Goal: Task Accomplishment & Management: Complete application form

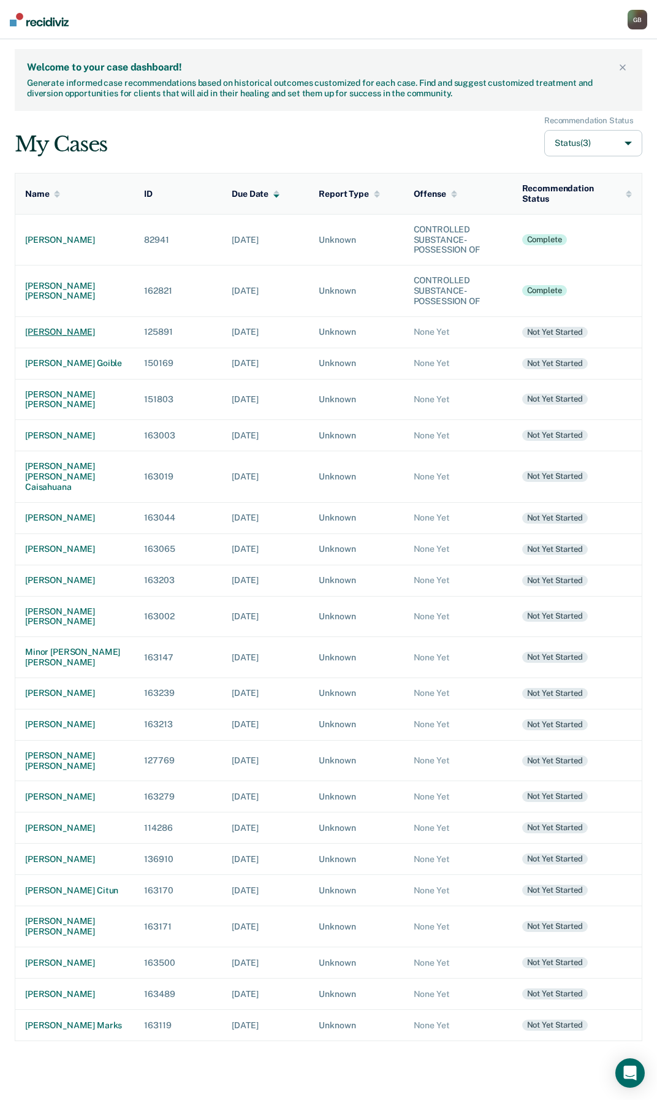
click at [65, 330] on div "[PERSON_NAME]" at bounding box center [74, 332] width 99 height 10
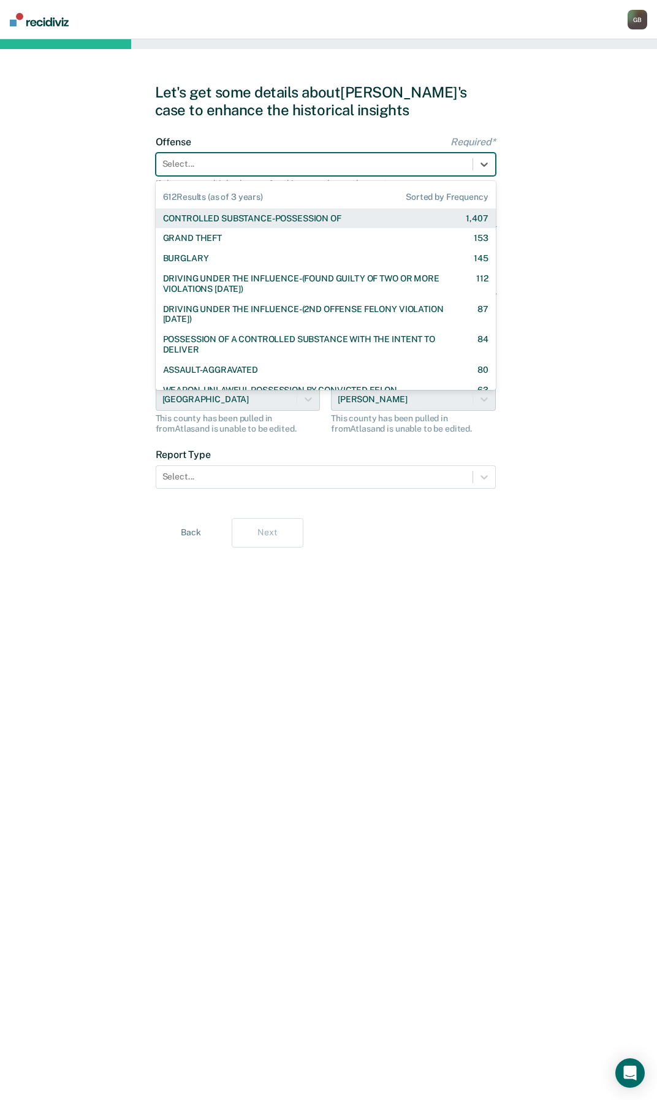
click at [224, 157] on div "Select..." at bounding box center [314, 164] width 316 height 18
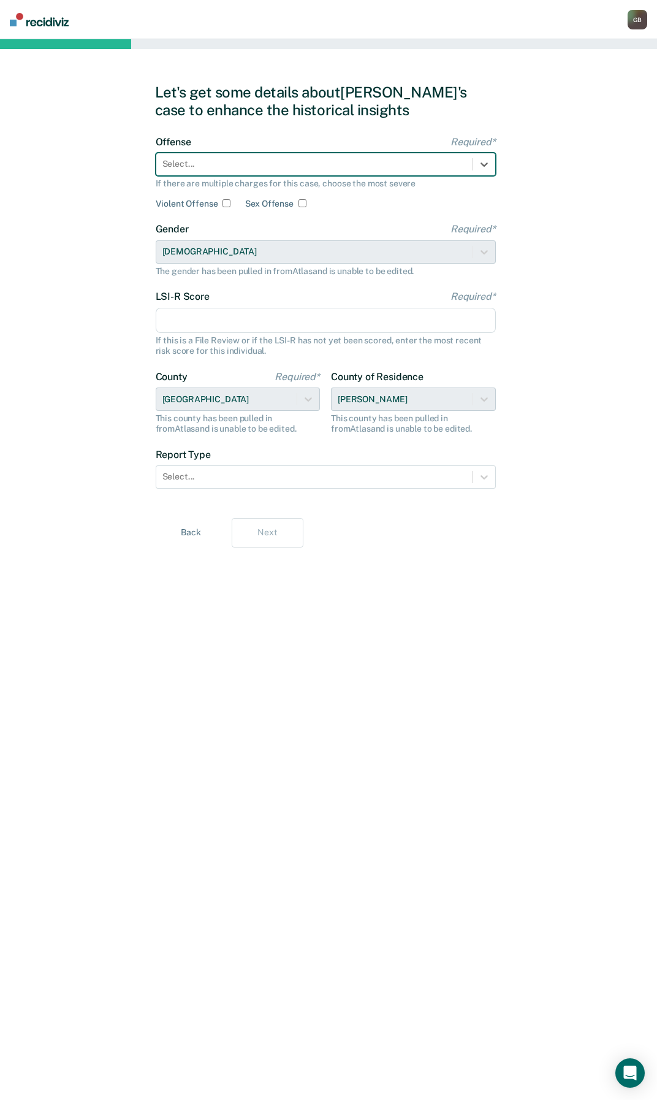
click at [210, 164] on div at bounding box center [314, 164] width 304 height 13
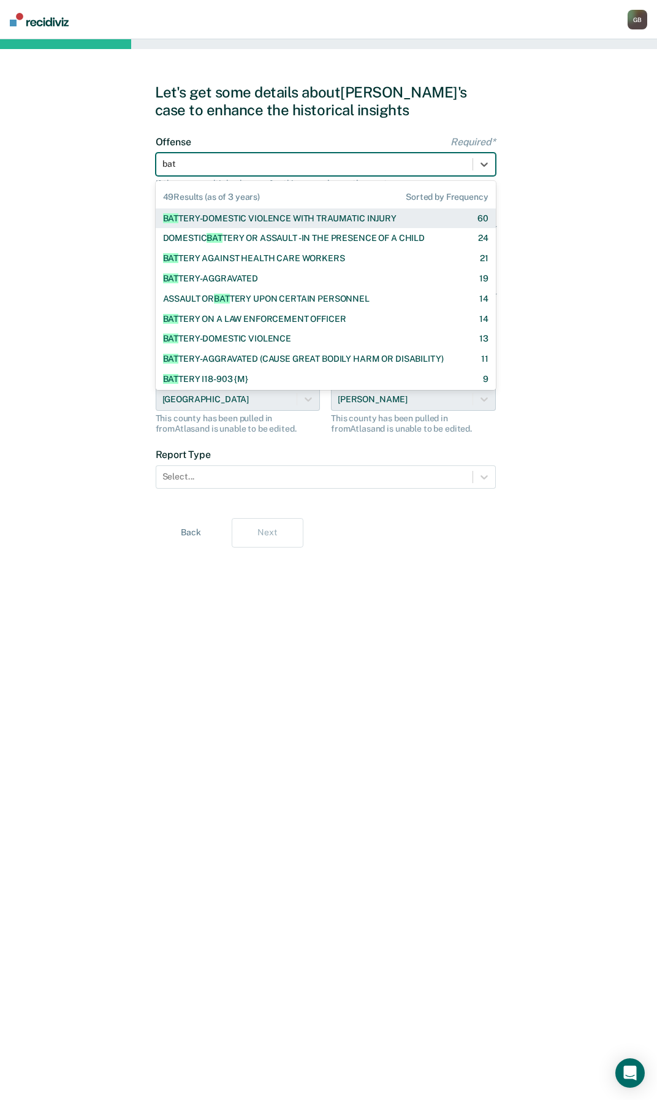
type input "batt"
click at [278, 224] on div "BATT ERY-DOMESTIC VIOLENCE WITH TRAUMATIC INJURY 60" at bounding box center [326, 218] width 340 height 20
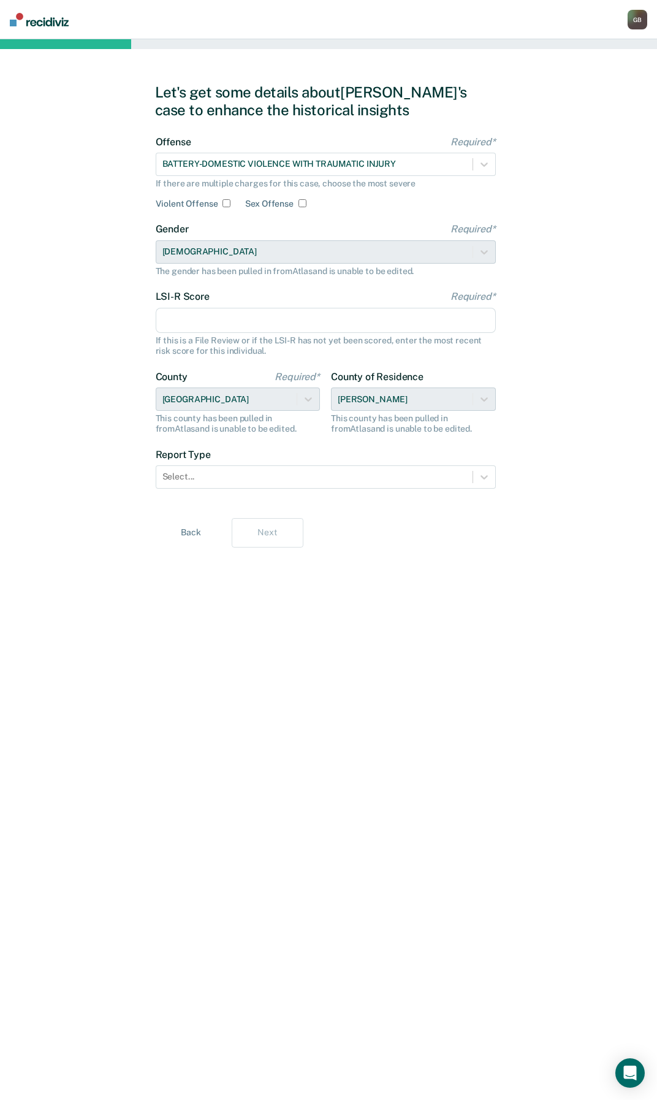
click at [216, 319] on input "LSI-R Score Required*" at bounding box center [326, 321] width 340 height 26
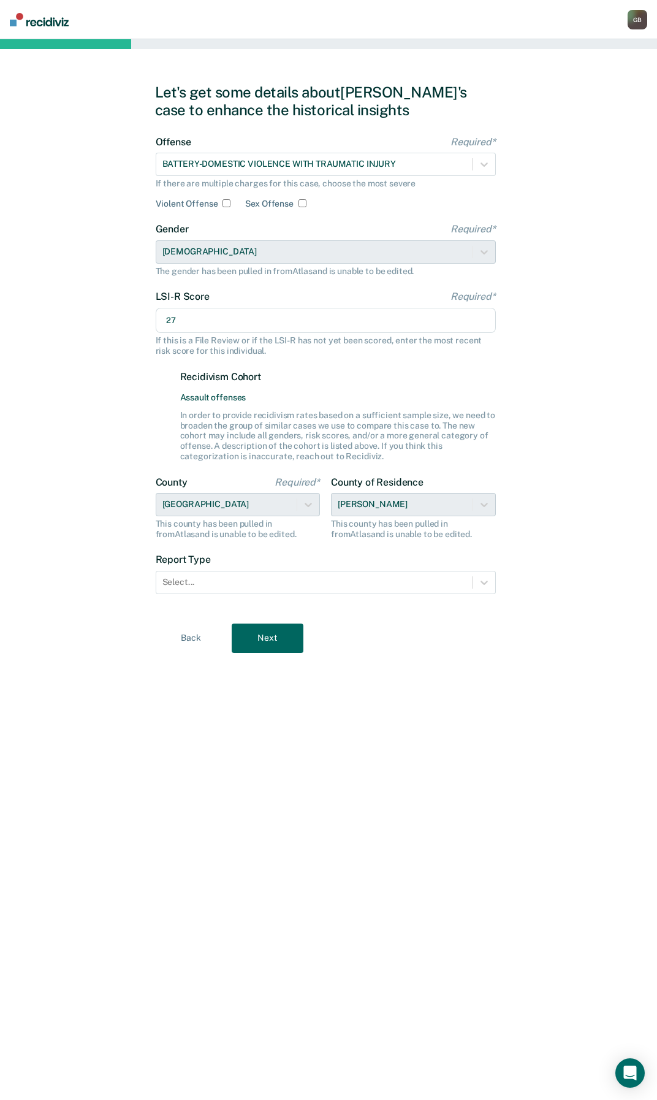
type input "27"
click at [30, 430] on div "Let's get some details about [PERSON_NAME]'s case to enhance the historical ins…" at bounding box center [328, 569] width 657 height 1061
click at [239, 583] on div at bounding box center [314, 582] width 304 height 13
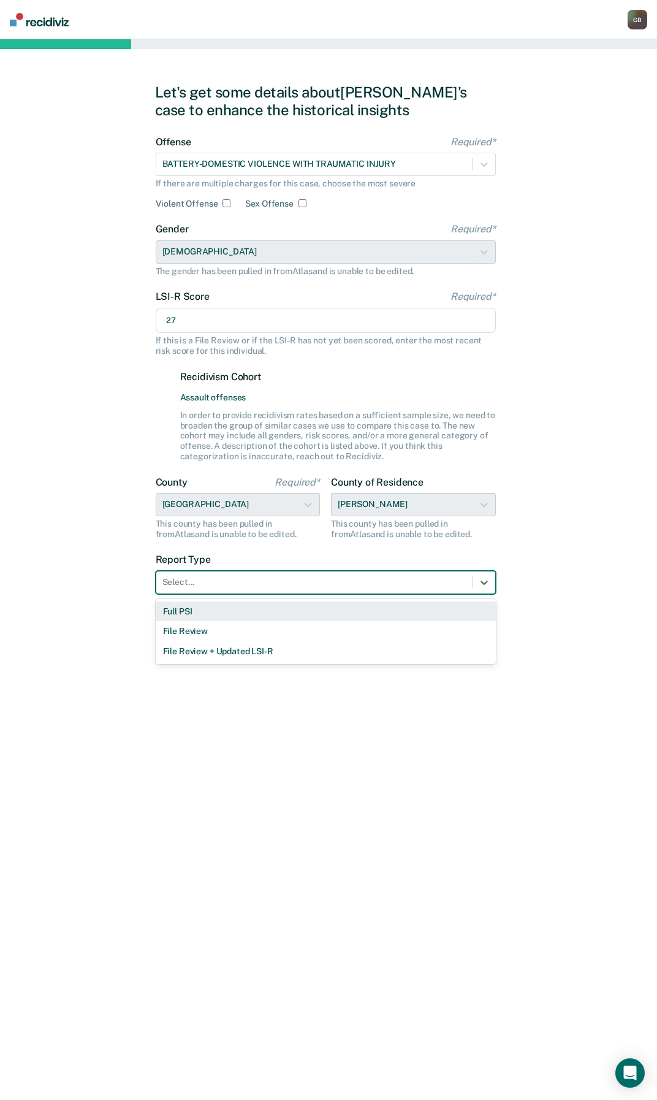
click at [193, 614] on div "Full PSI" at bounding box center [326, 611] width 340 height 20
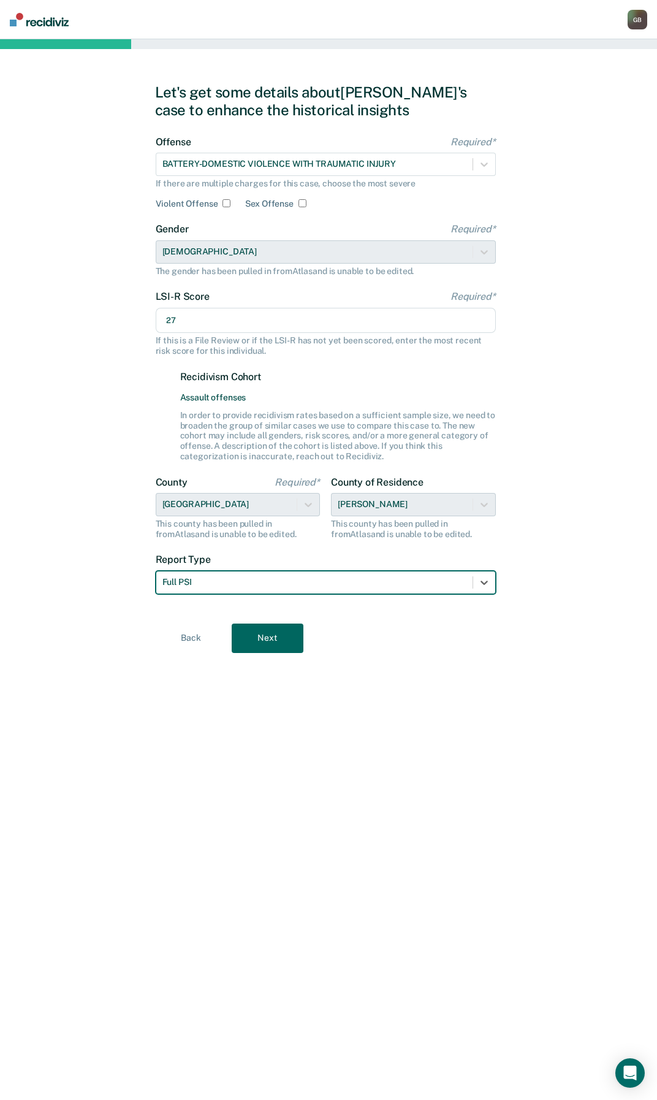
click at [278, 643] on button "Next" at bounding box center [268, 638] width 72 height 29
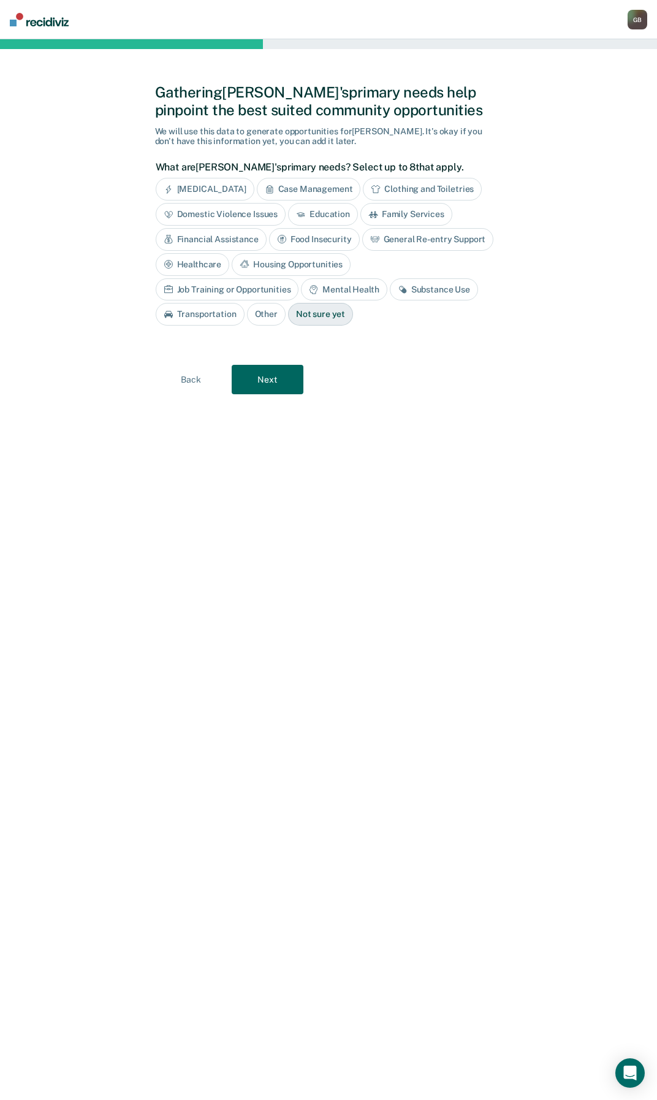
click at [242, 195] on div "[MEDICAL_DATA]" at bounding box center [205, 189] width 99 height 23
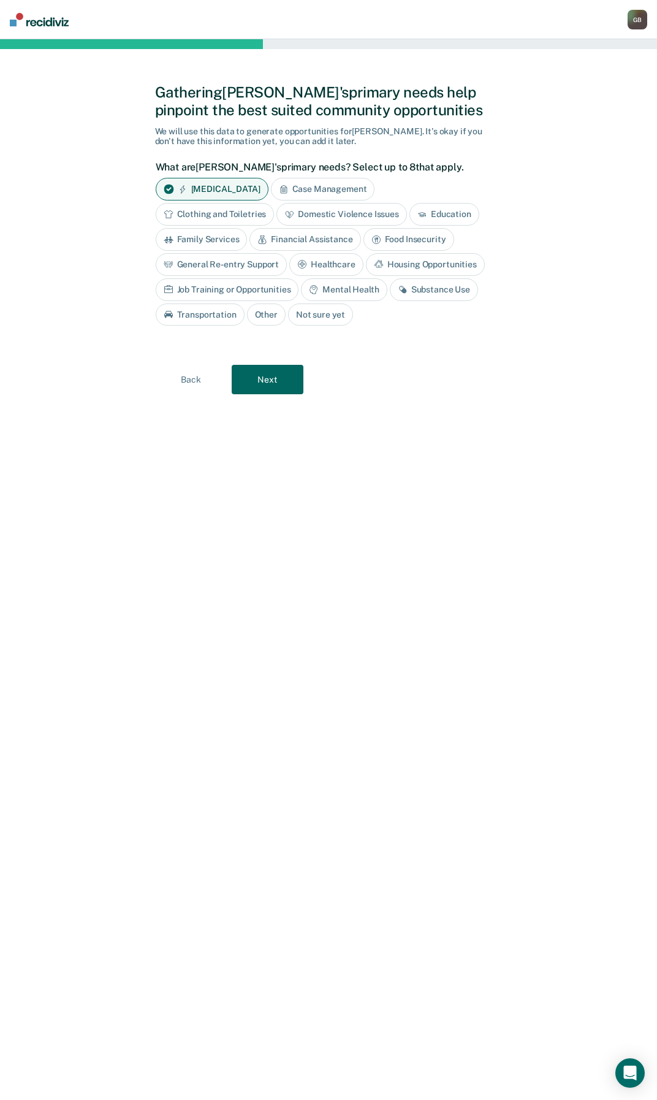
click at [309, 266] on div "Healthcare" at bounding box center [326, 264] width 74 height 23
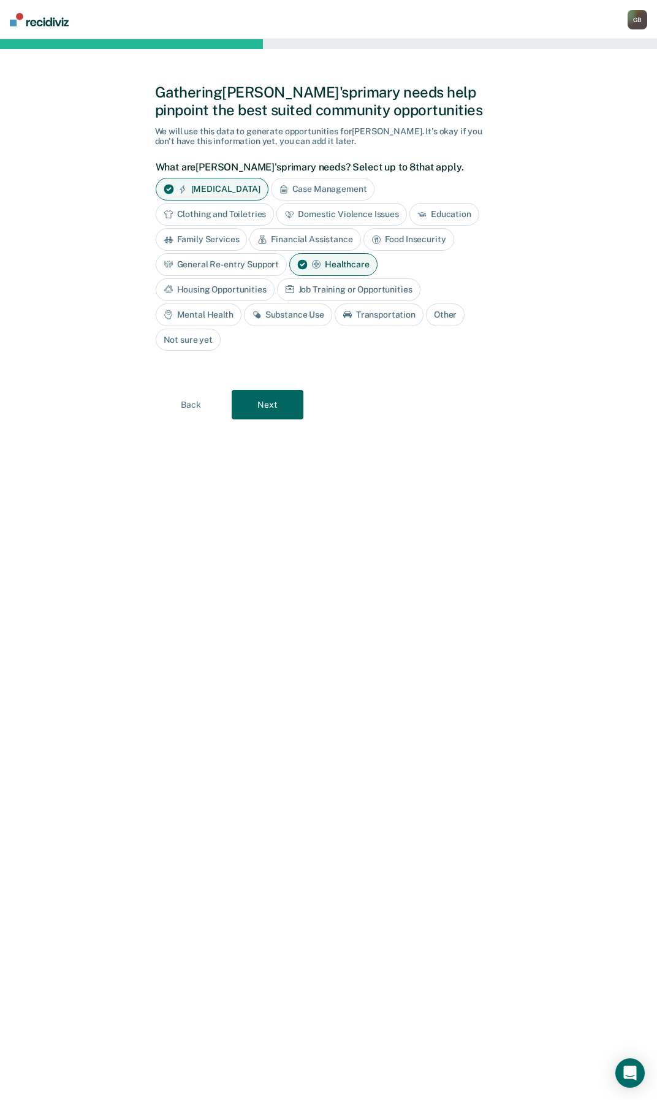
click at [211, 316] on div "Mental Health" at bounding box center [199, 314] width 86 height 23
click at [295, 316] on div "Substance Use" at bounding box center [302, 314] width 88 height 23
click at [274, 408] on button "Next" at bounding box center [268, 405] width 72 height 29
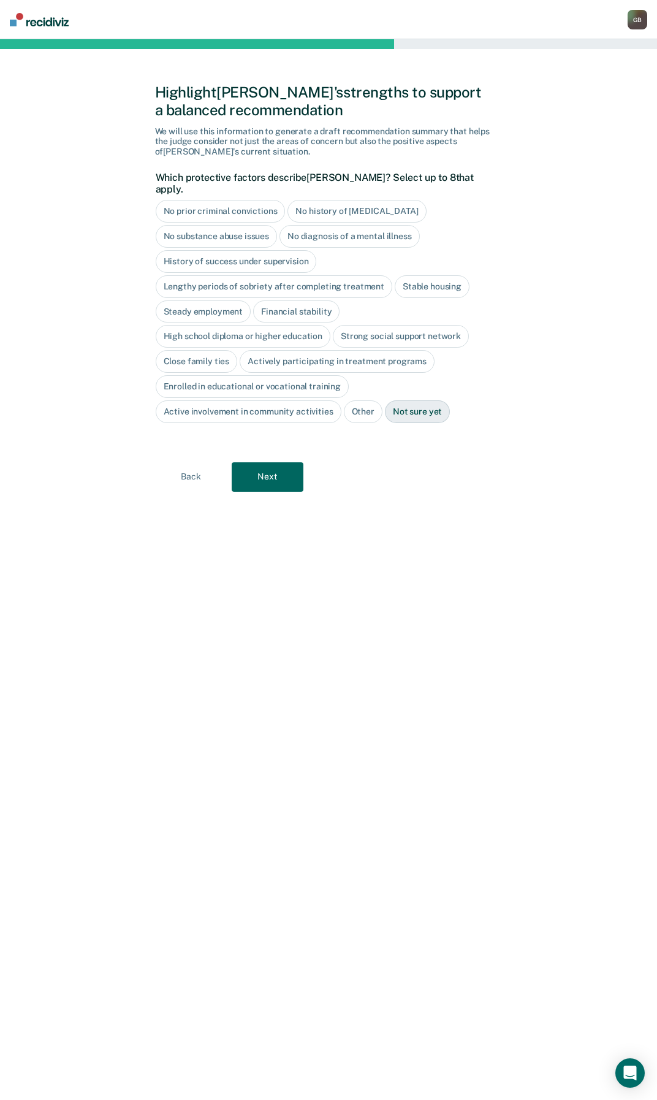
click at [253, 329] on div "High school diploma or higher education" at bounding box center [243, 336] width 175 height 23
click at [192, 253] on div "History of success under supervision" at bounding box center [236, 261] width 161 height 23
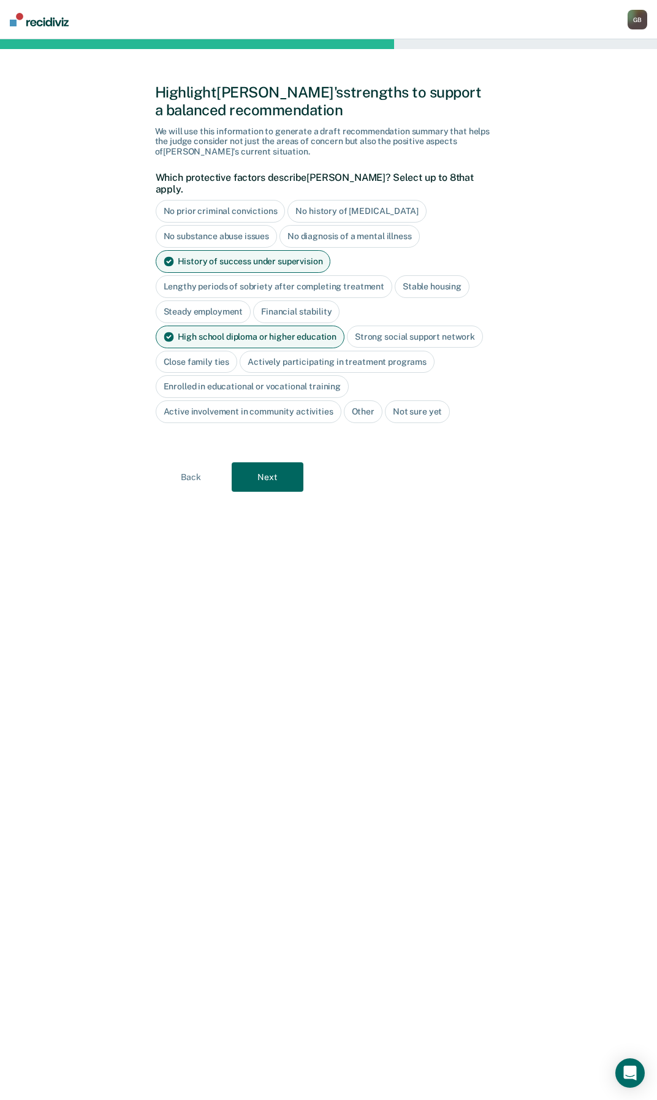
click at [276, 467] on button "Next" at bounding box center [268, 476] width 72 height 29
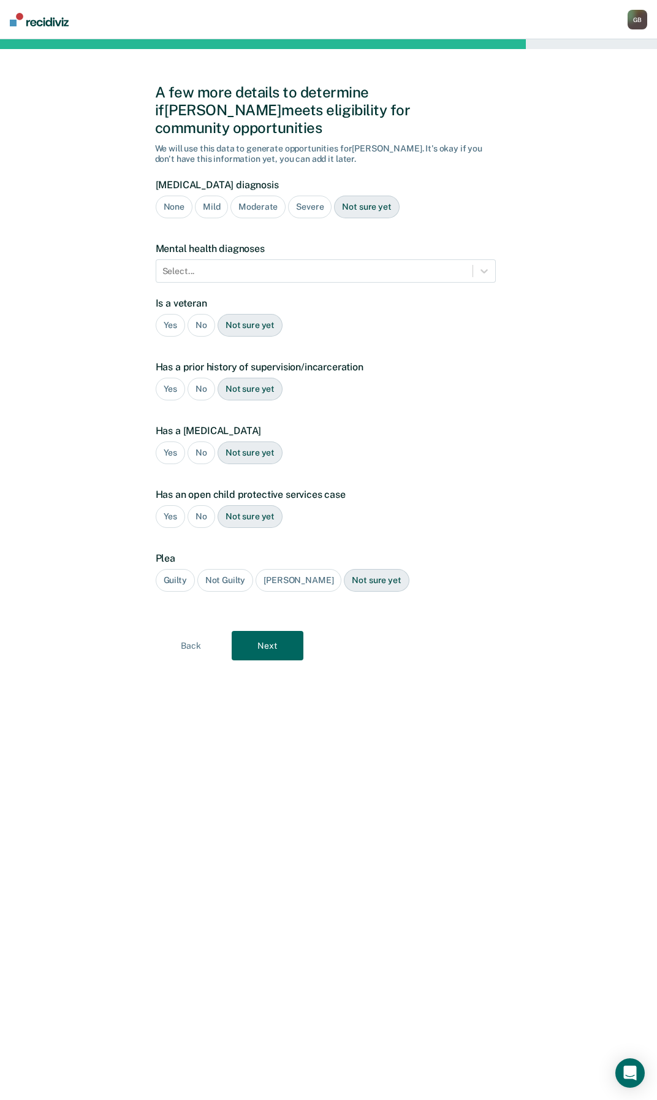
click at [300, 196] on div "Severe" at bounding box center [310, 207] width 44 height 23
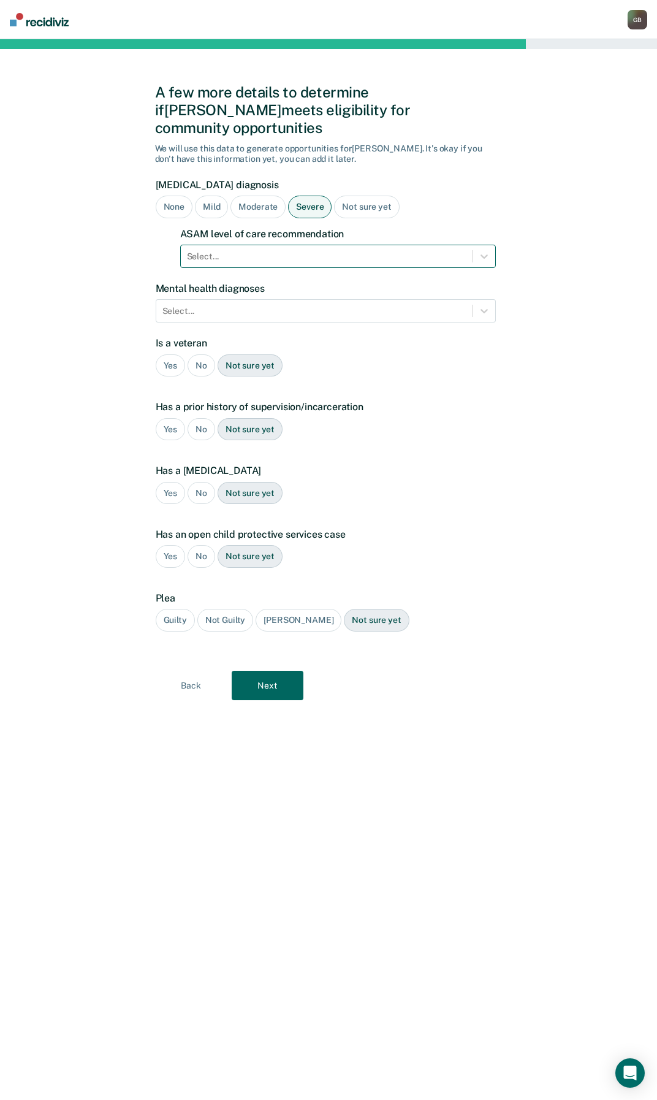
click at [259, 250] on div at bounding box center [327, 256] width 280 height 13
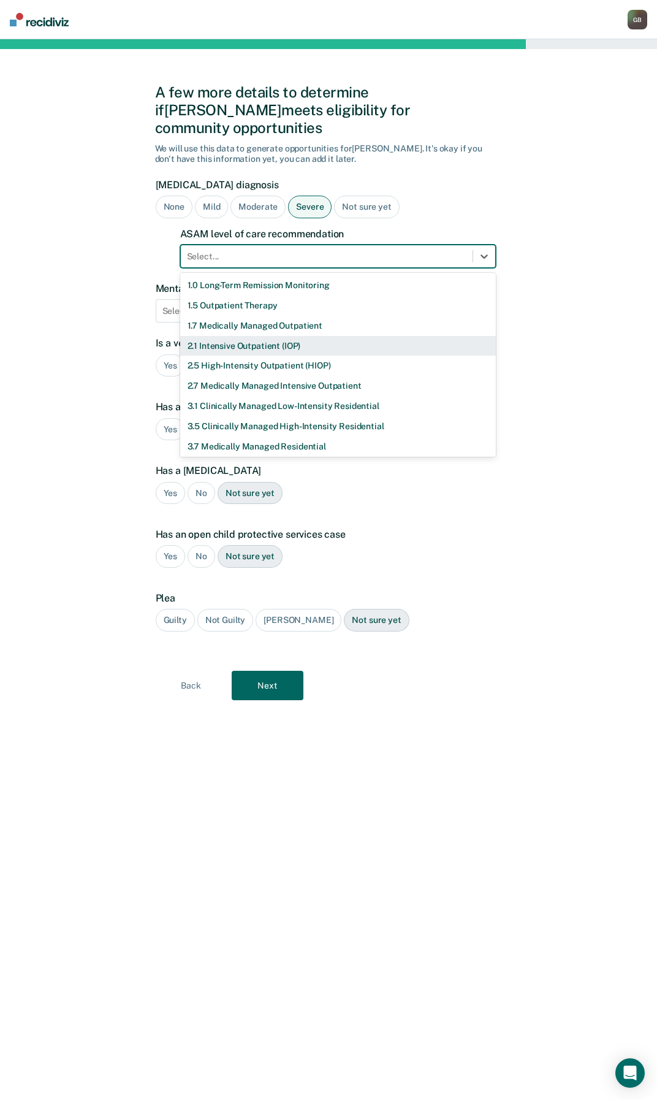
click at [235, 336] on div "2.1 Intensive Outpatient (IOP)" at bounding box center [338, 346] width 316 height 20
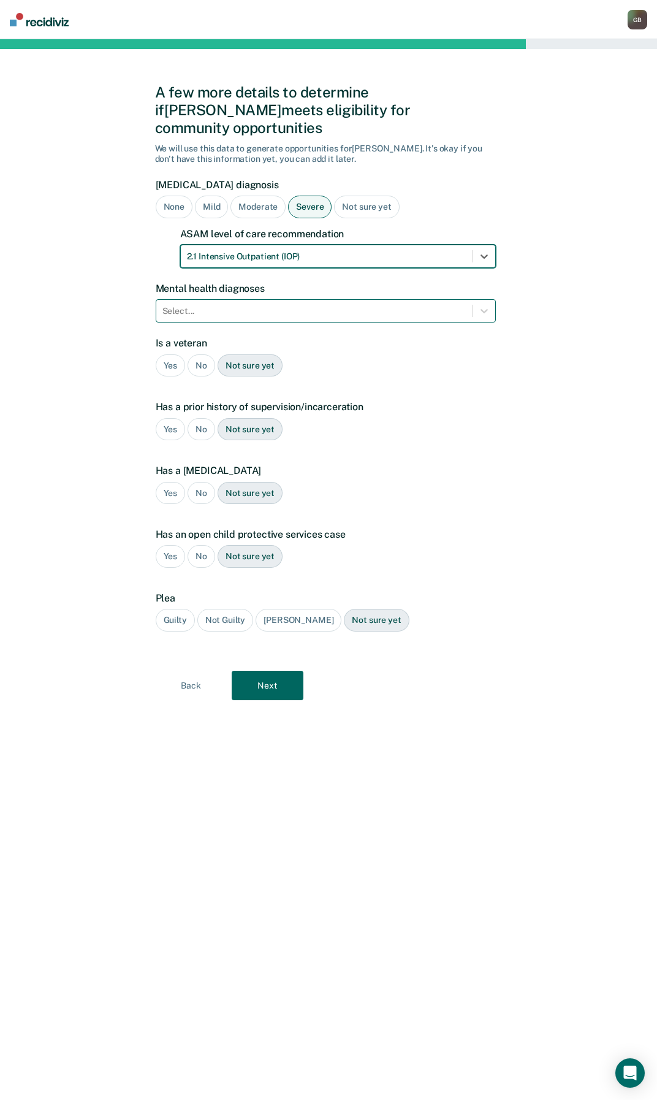
click at [171, 299] on div "Select..." at bounding box center [326, 310] width 340 height 23
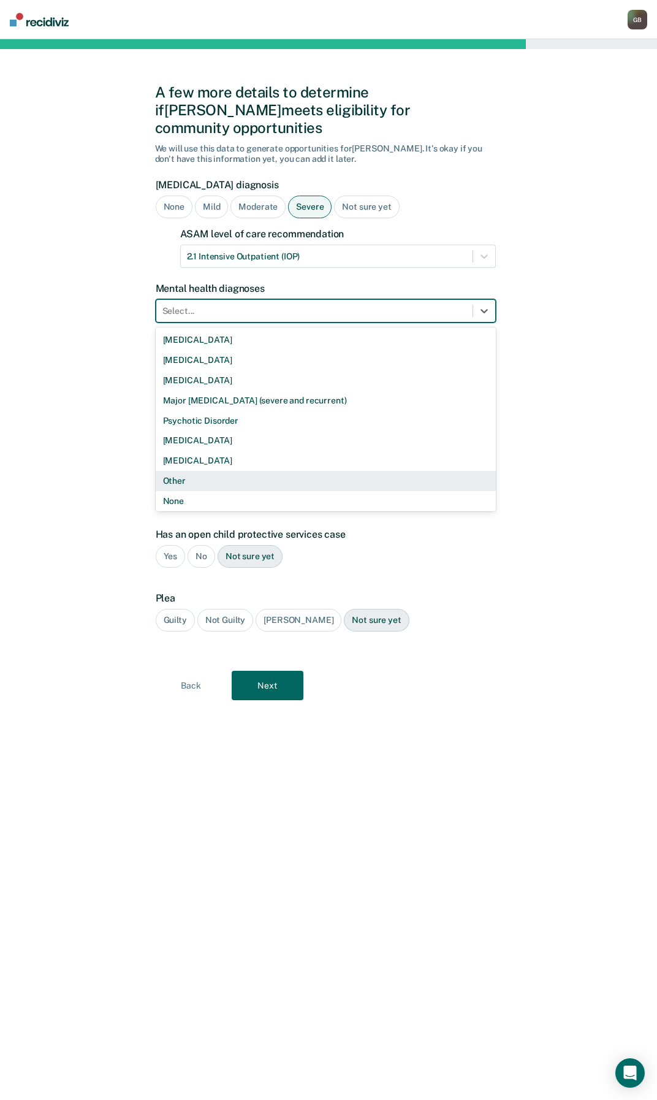
click at [212, 471] on div "Other" at bounding box center [326, 481] width 340 height 20
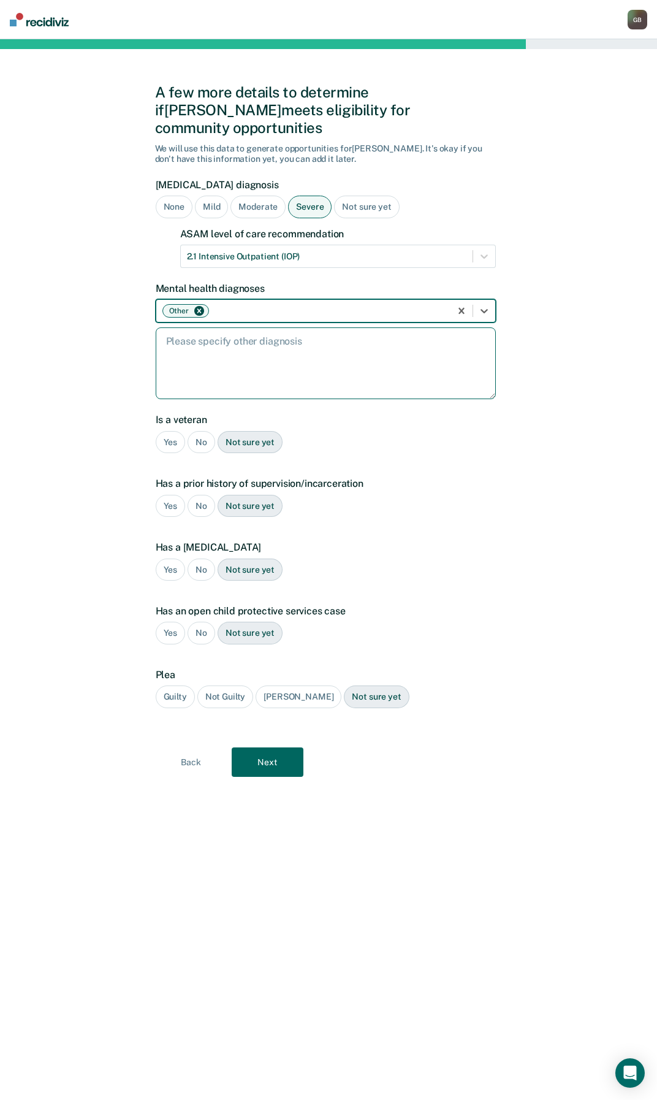
click at [204, 332] on textarea at bounding box center [326, 363] width 340 height 72
drag, startPoint x: 210, startPoint y: 313, endPoint x: 215, endPoint y: 319, distance: 7.9
click at [210, 327] on textarea at bounding box center [326, 363] width 340 height 72
paste textarea "1 [MEDICAL_DATA]; F90.2 attention-deficit/hyperactivity disorder, combined pres…"
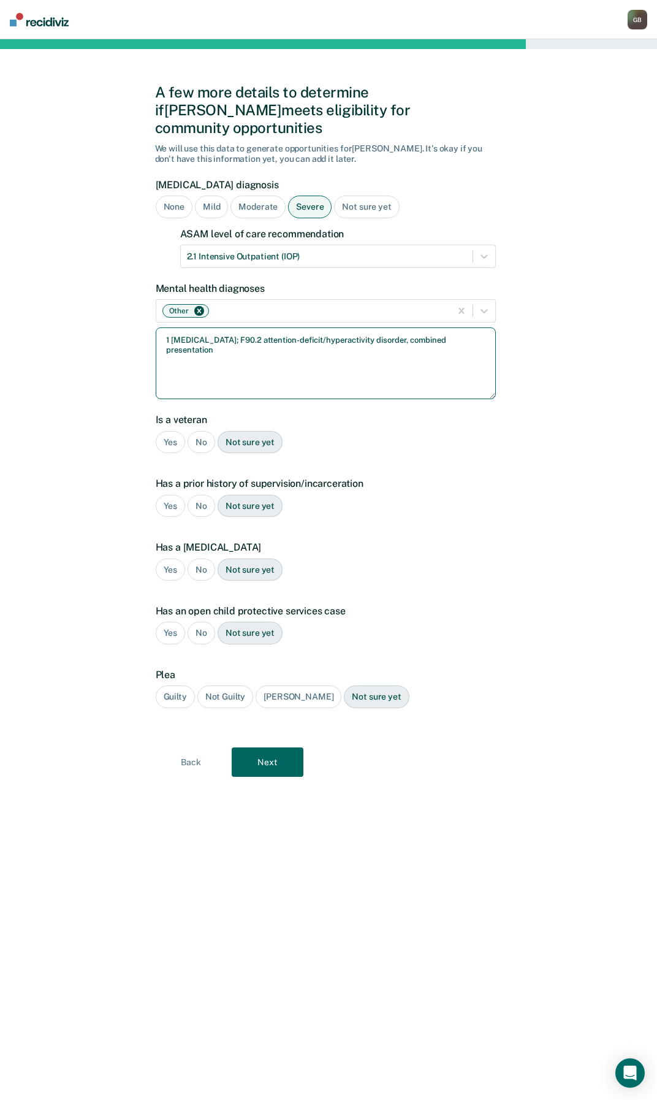
click at [170, 327] on textarea "1 [MEDICAL_DATA]; F90.2 attention-deficit/hyperactivity disorder, combined pres…" at bounding box center [326, 363] width 340 height 72
drag, startPoint x: 299, startPoint y: 324, endPoint x: 276, endPoint y: 321, distance: 22.9
click at [276, 327] on textarea "[MEDICAL_DATA]; F90.2 attention-deficit/hyperactivity disorder, combined presen…" at bounding box center [326, 363] width 340 height 72
type textarea "[MEDICAL_DATA] and attention-deficit/hyperactivity disorder, combined presentat…"
click at [196, 431] on div "No" at bounding box center [202, 442] width 28 height 23
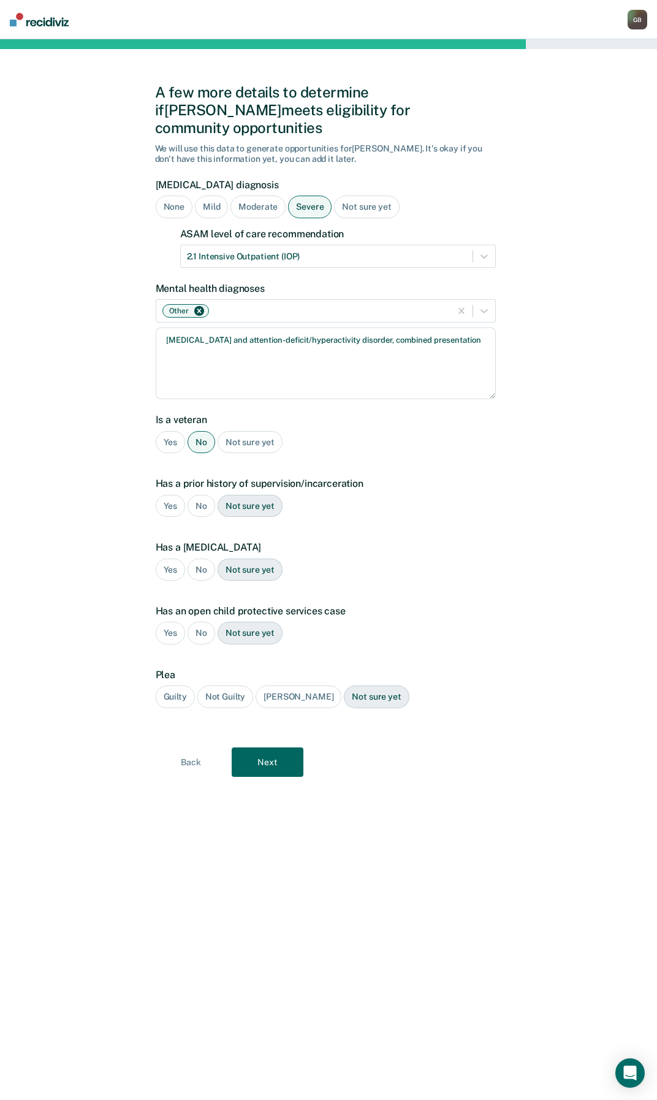
click at [164, 495] on div "Yes" at bounding box center [171, 506] width 30 height 23
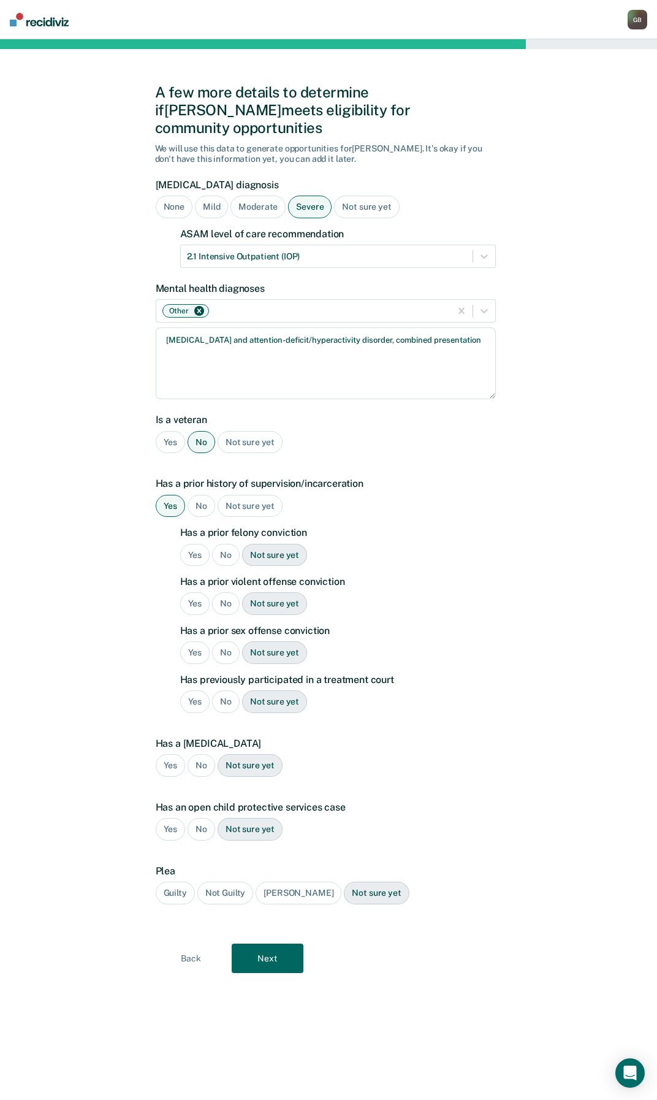
click at [195, 544] on div "Yes" at bounding box center [195, 555] width 30 height 23
click at [193, 592] on div "Yes" at bounding box center [195, 603] width 30 height 23
click at [221, 641] on div "No" at bounding box center [226, 652] width 28 height 23
click at [224, 690] on div "No" at bounding box center [226, 701] width 28 height 23
drag, startPoint x: 224, startPoint y: 684, endPoint x: 406, endPoint y: 726, distance: 187.1
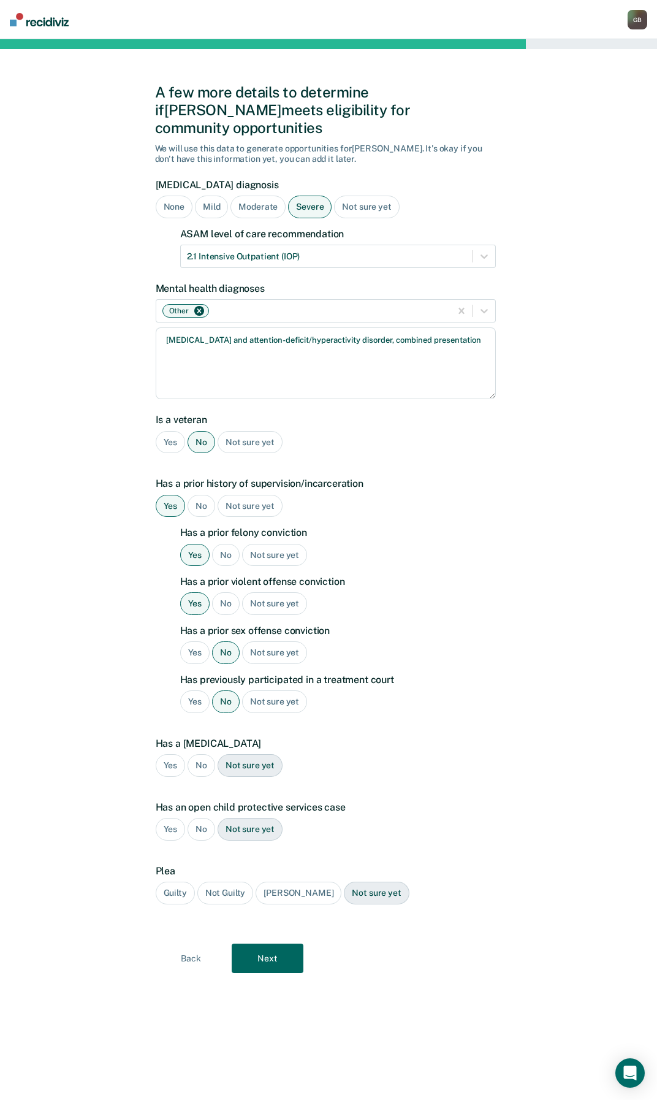
click at [406, 738] on label "Has a [MEDICAL_DATA]" at bounding box center [326, 744] width 340 height 12
click at [200, 754] on div "No" at bounding box center [202, 765] width 28 height 23
click at [203, 818] on div "No" at bounding box center [202, 829] width 28 height 23
drag, startPoint x: 184, startPoint y: 871, endPoint x: 187, endPoint y: 879, distance: 9.1
click at [182, 882] on div "Guilty" at bounding box center [175, 893] width 39 height 23
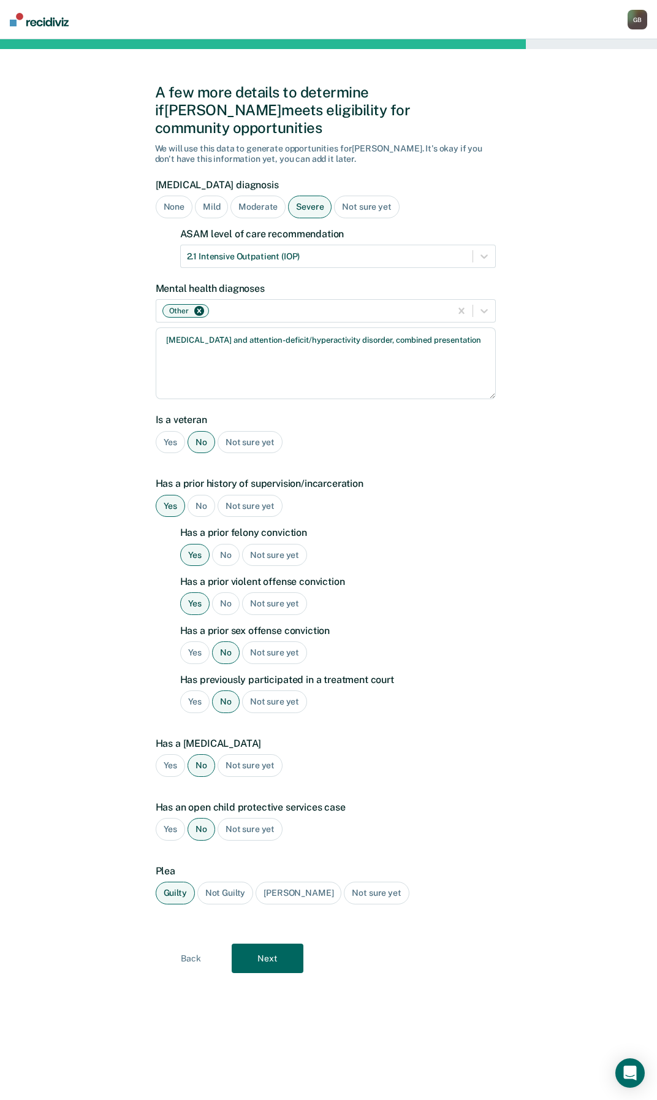
click at [269, 944] on button "Next" at bounding box center [268, 958] width 72 height 29
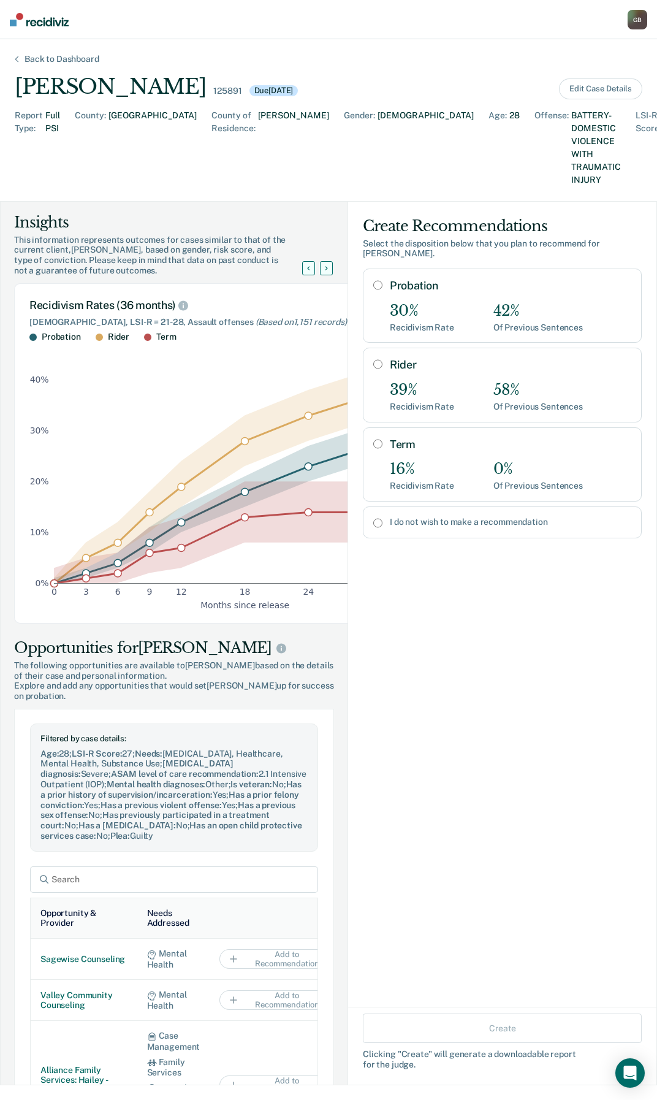
click at [373, 518] on input "I do not wish to make a recommendation" at bounding box center [377, 523] width 9 height 10
radio input "true"
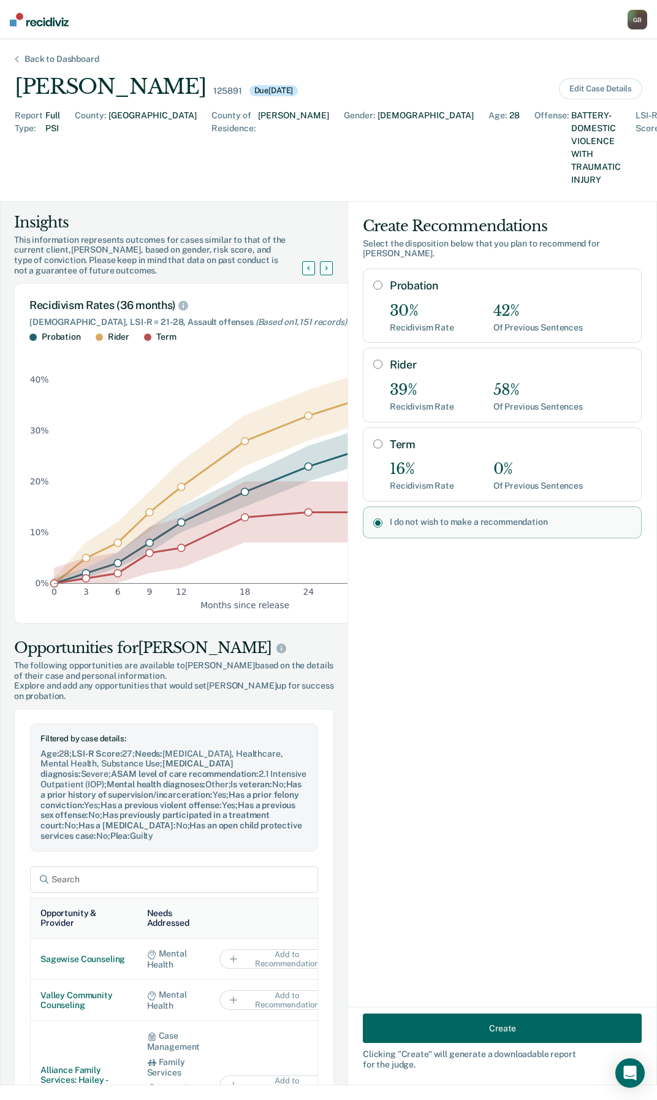
click at [446, 1031] on button "Create" at bounding box center [502, 1027] width 279 height 29
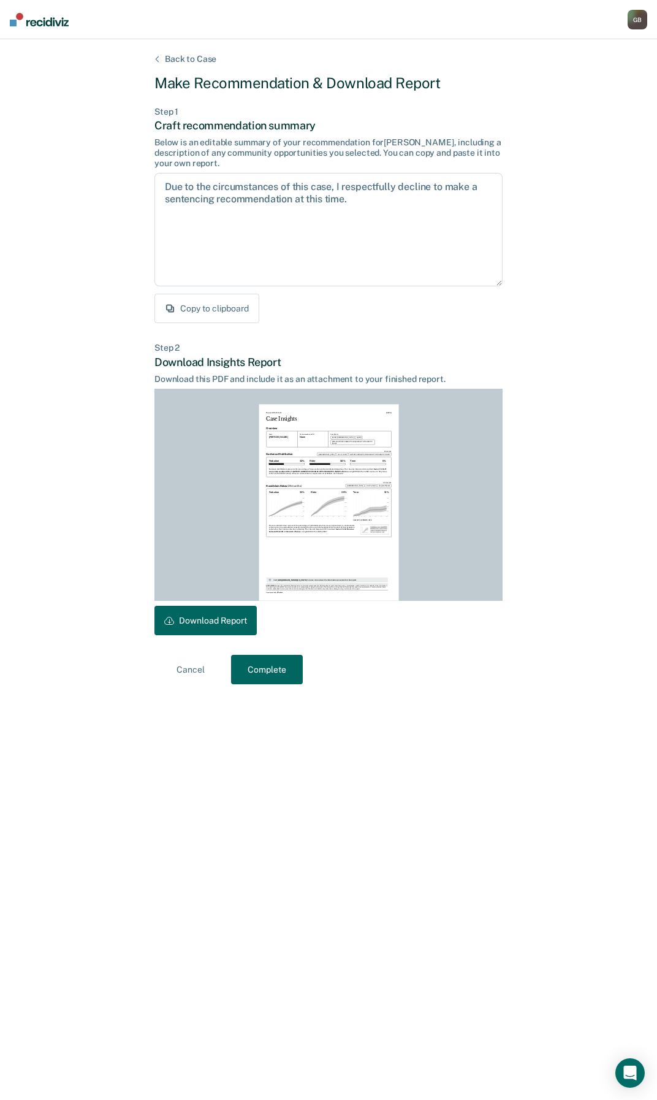
click at [205, 620] on button "Download Report" at bounding box center [205, 620] width 102 height 29
click at [242, 681] on button "Complete" at bounding box center [267, 669] width 72 height 29
